Goal: Information Seeking & Learning: Learn about a topic

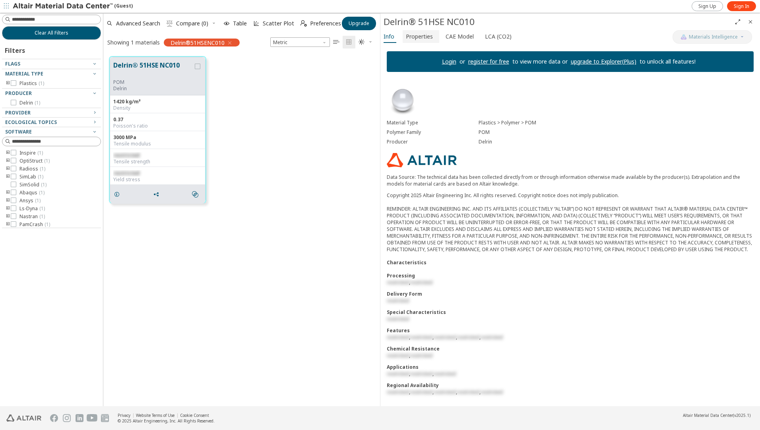
click at [407, 32] on span "Properties" at bounding box center [419, 36] width 27 height 13
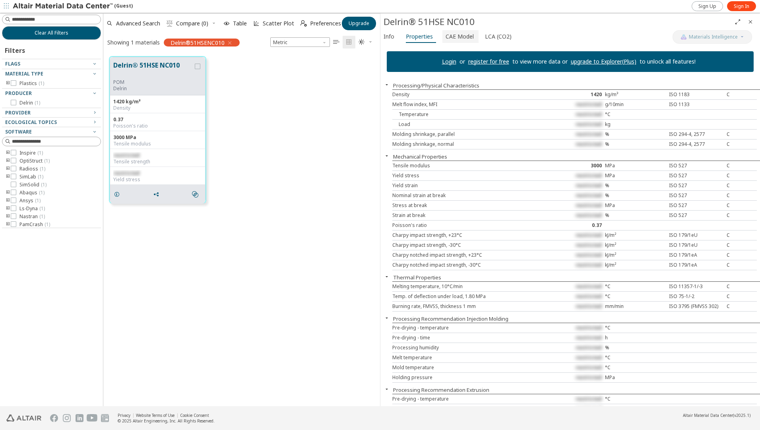
click at [454, 40] on span "CAE Model" at bounding box center [459, 36] width 28 height 13
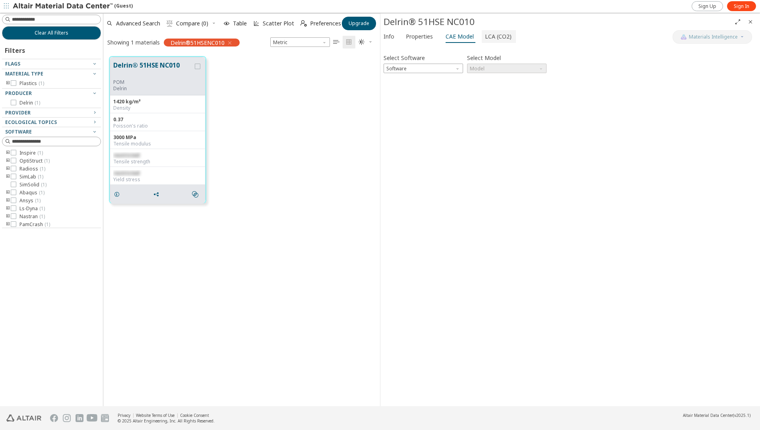
click at [489, 40] on span "LCA (CO2)" at bounding box center [498, 36] width 27 height 13
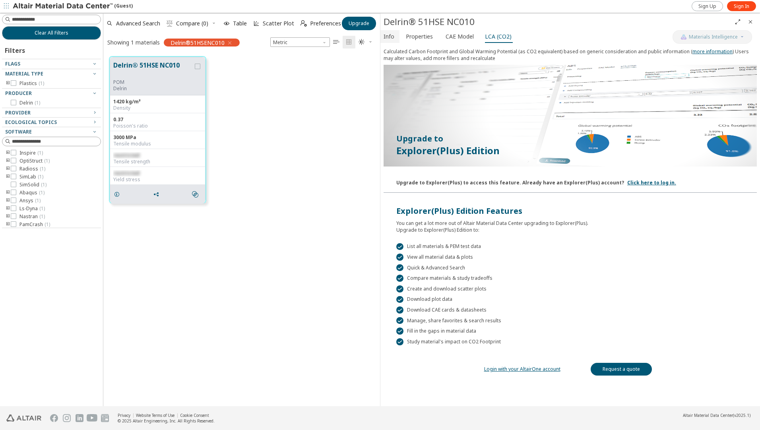
click at [391, 37] on span "Info" at bounding box center [388, 36] width 11 height 13
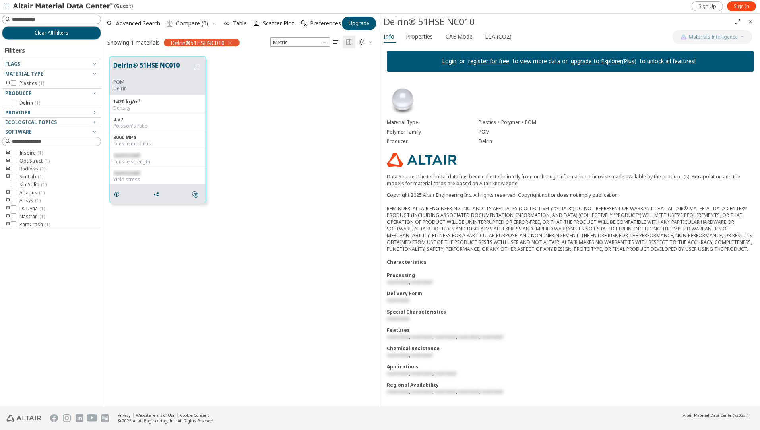
scroll to position [7, 0]
